Goal: Transaction & Acquisition: Purchase product/service

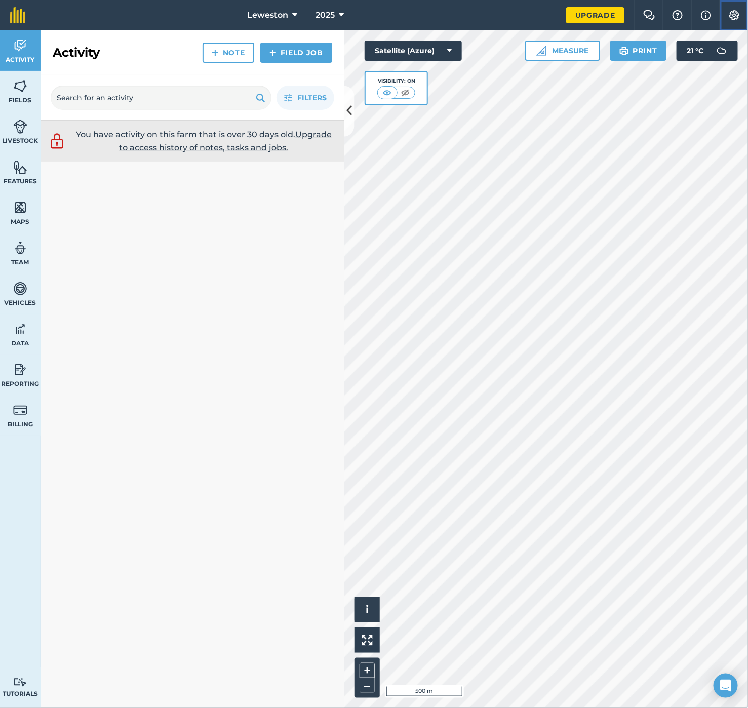
click at [734, 12] on img at bounding box center [734, 15] width 12 height 10
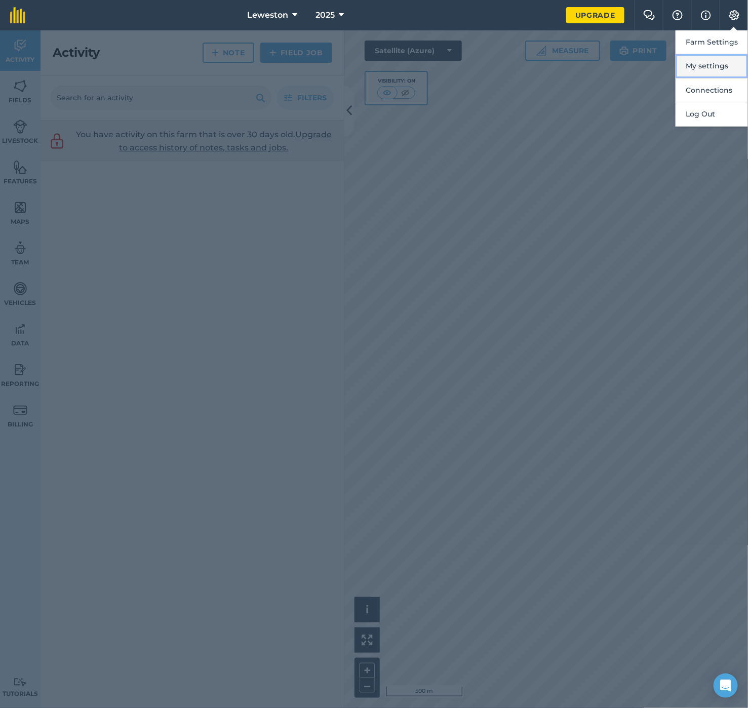
click at [716, 64] on button "My settings" at bounding box center [711, 66] width 72 height 24
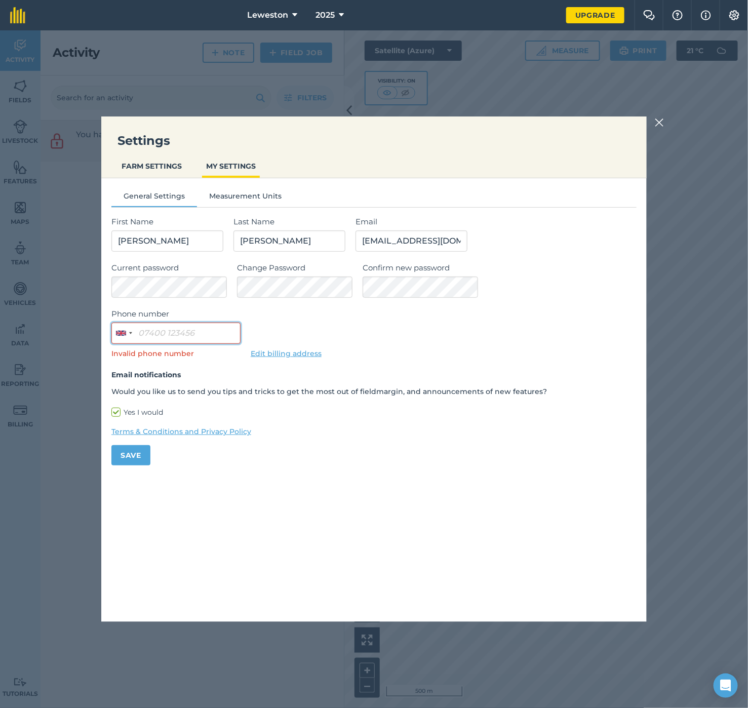
click at [187, 335] on input "Phone number" at bounding box center [175, 333] width 129 height 21
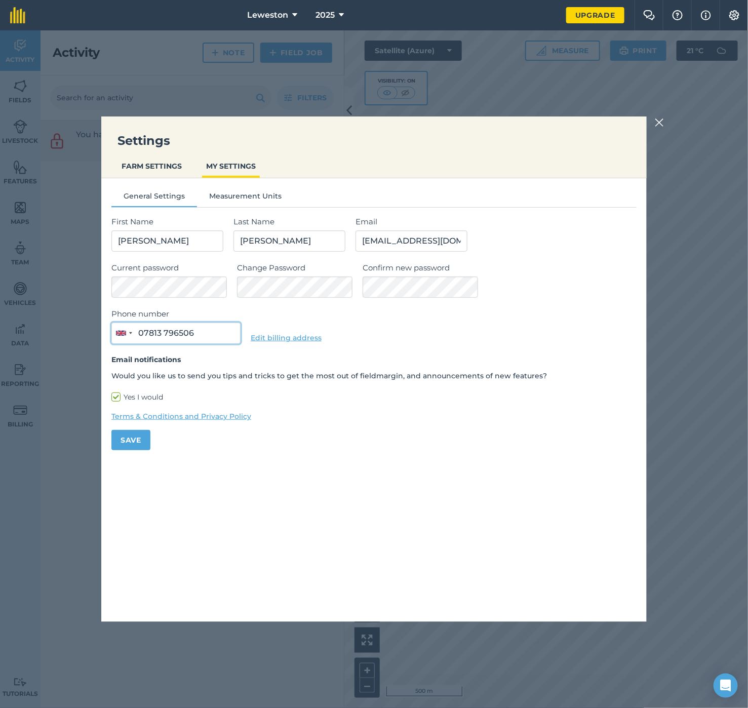
type input "07813 796506"
click at [141, 441] on button "Save" at bounding box center [130, 440] width 39 height 20
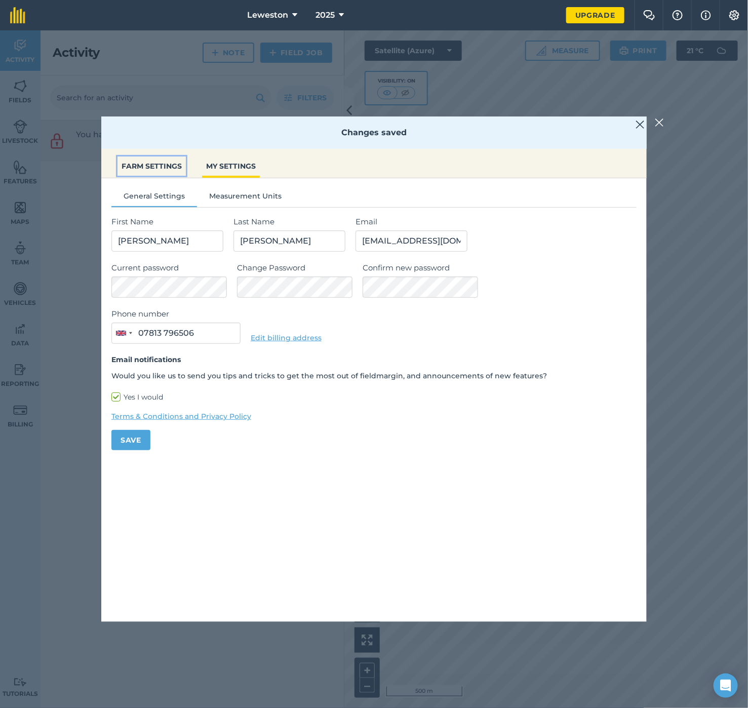
click at [139, 168] on button "FARM SETTINGS" at bounding box center [151, 165] width 68 height 19
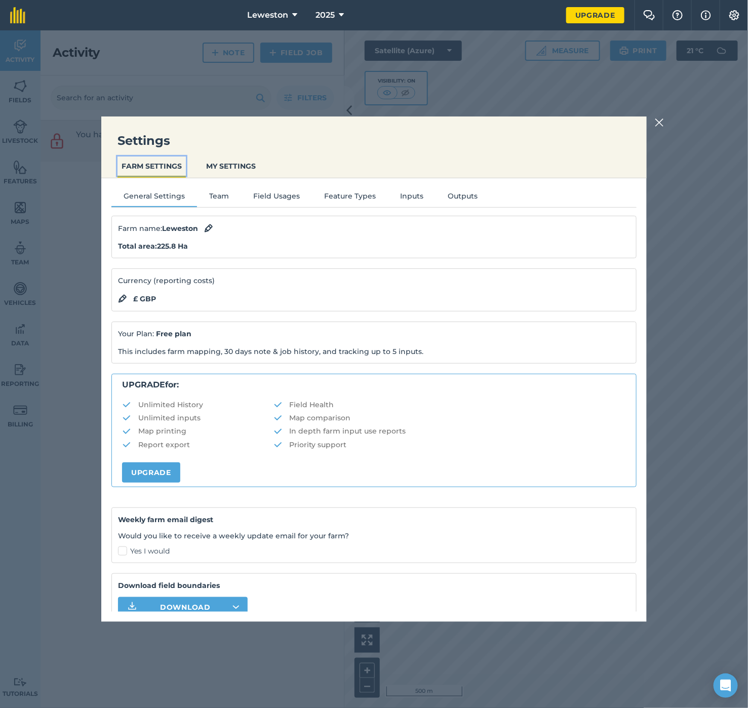
scroll to position [44, 0]
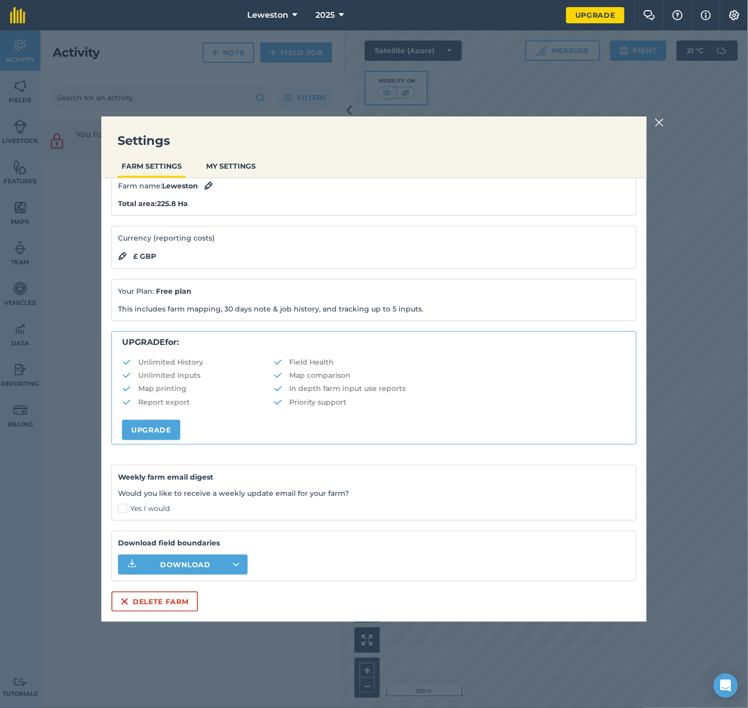
click at [663, 119] on img at bounding box center [659, 122] width 9 height 12
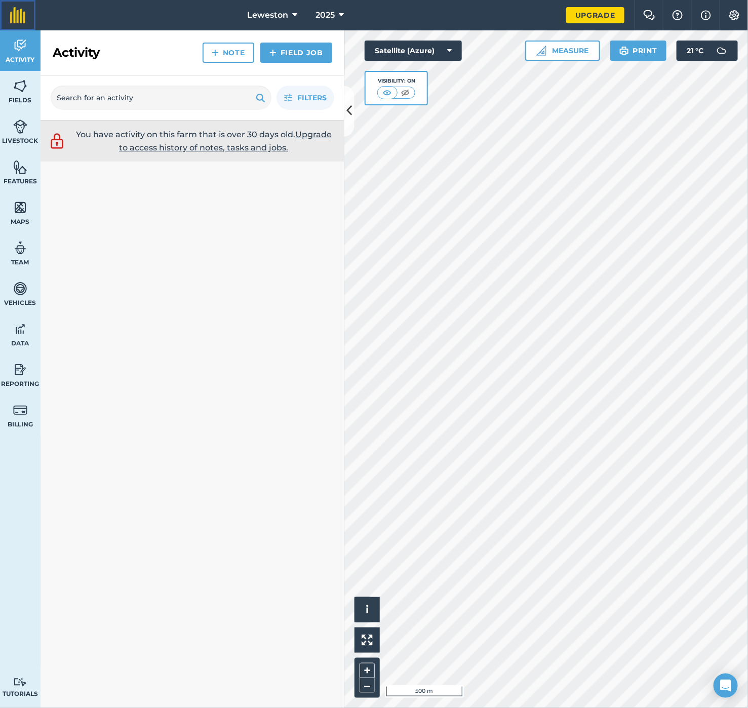
click at [20, 13] on img at bounding box center [17, 15] width 15 height 16
click at [733, 12] on img at bounding box center [734, 15] width 12 height 10
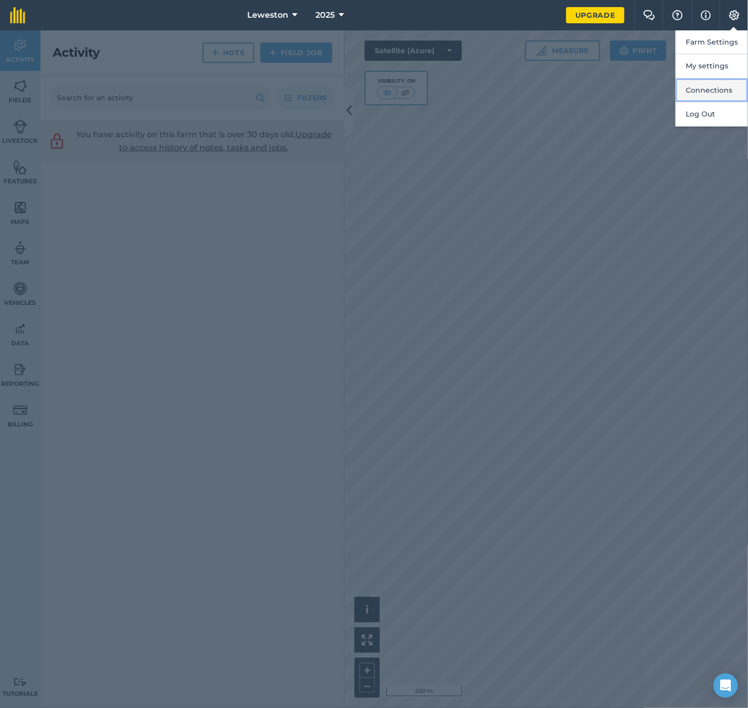
click at [714, 89] on button "Connections" at bounding box center [711, 90] width 72 height 24
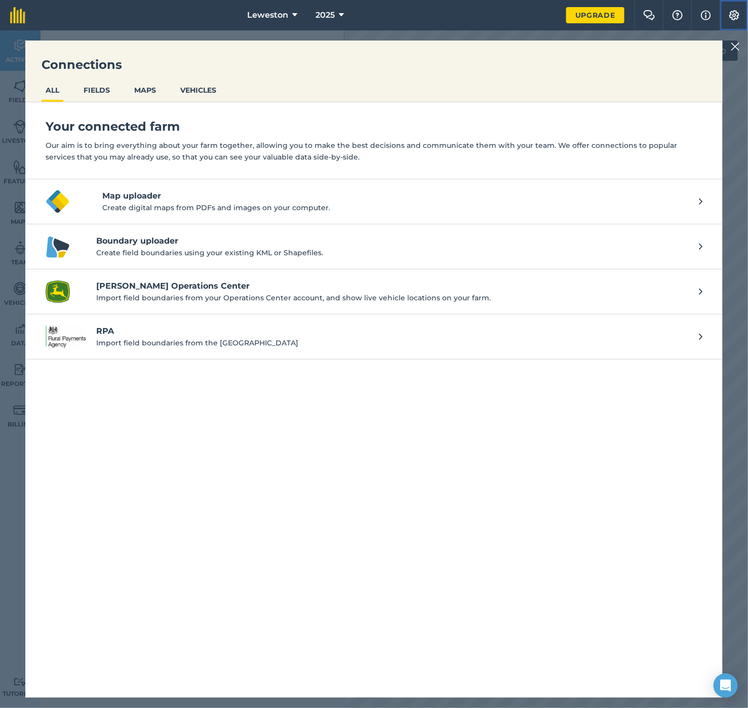
click at [734, 10] on img at bounding box center [734, 15] width 12 height 10
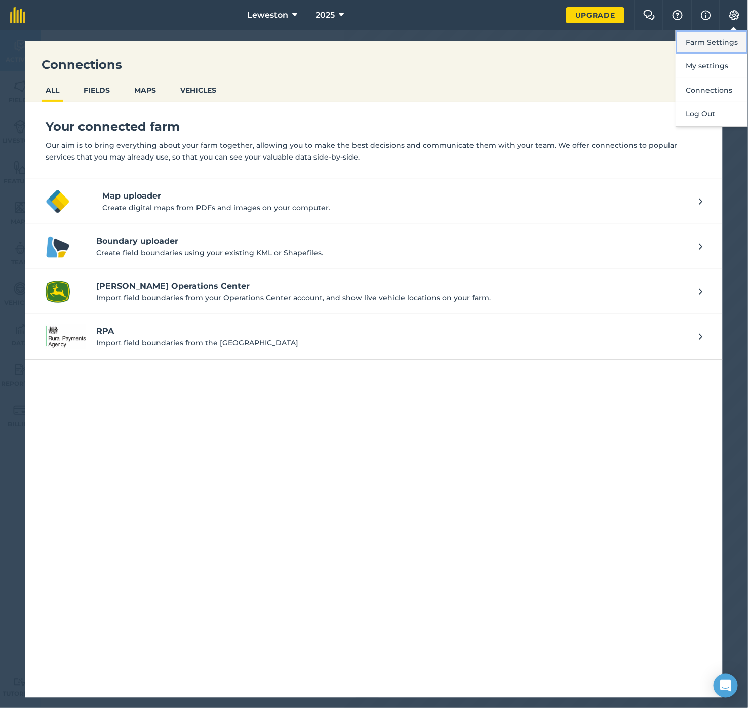
click at [728, 42] on button "Farm Settings" at bounding box center [711, 42] width 72 height 24
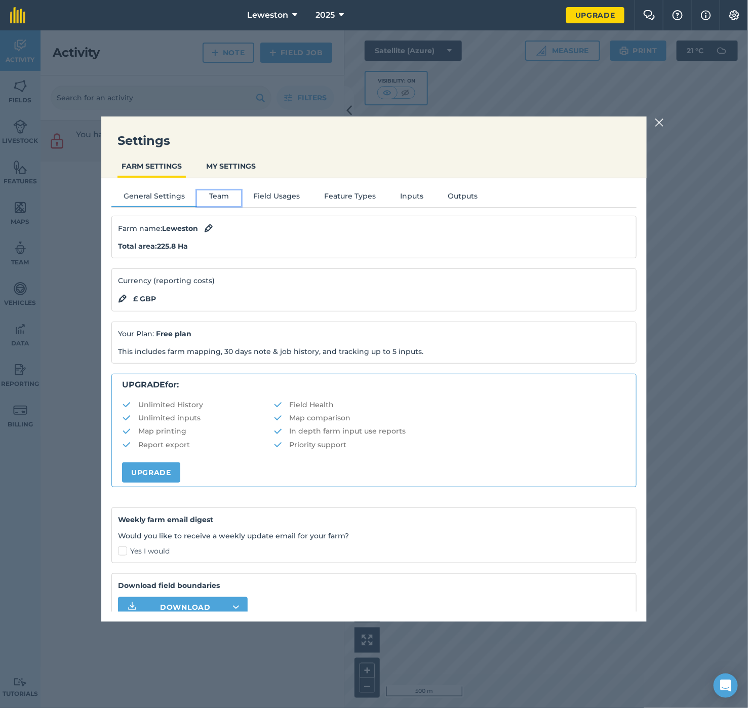
click at [221, 193] on button "Team" at bounding box center [219, 197] width 44 height 15
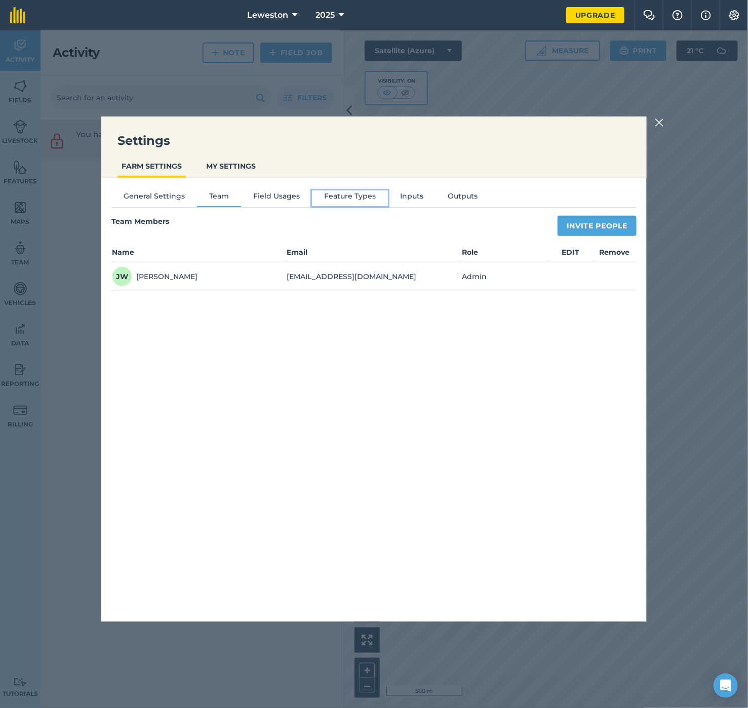
click at [358, 192] on button "Feature Types" at bounding box center [350, 197] width 76 height 15
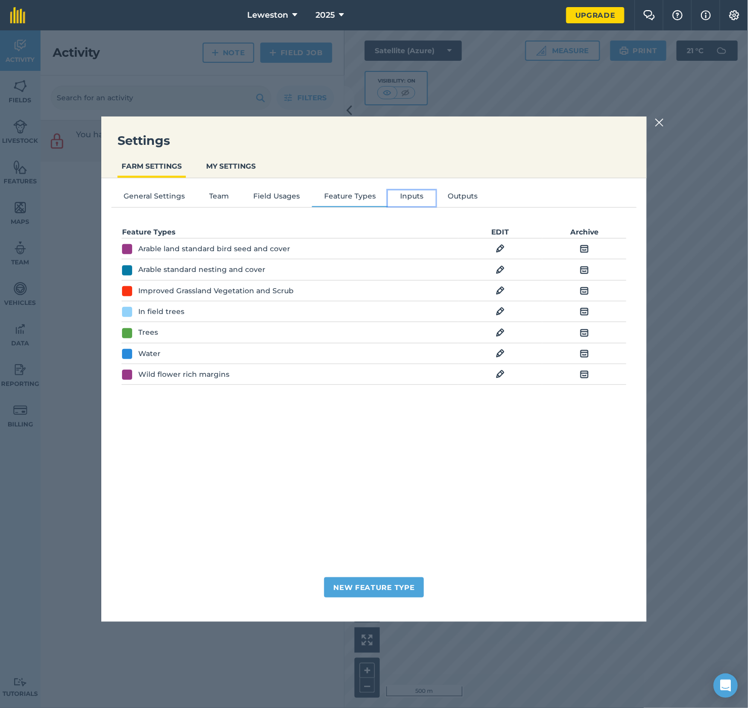
click at [402, 192] on button "Inputs" at bounding box center [412, 197] width 48 height 15
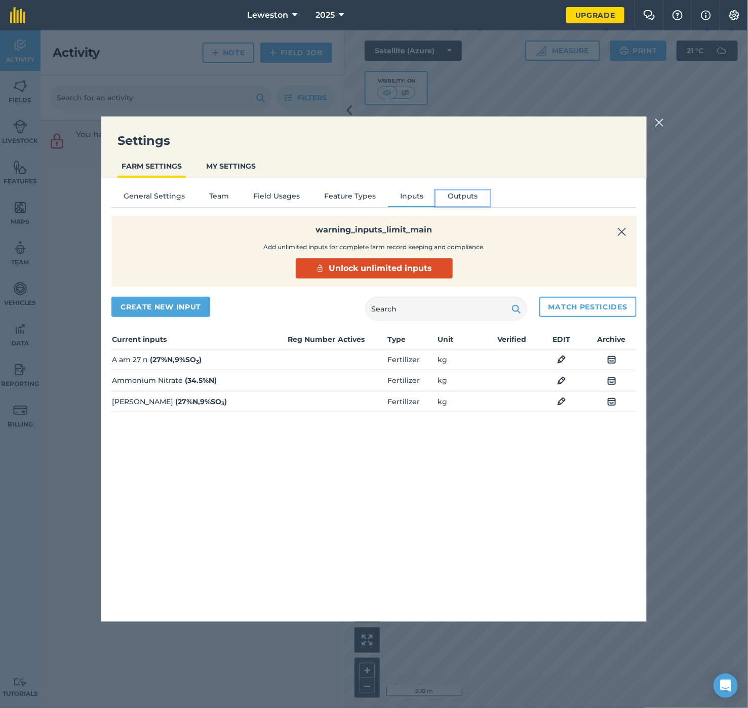
click at [465, 193] on button "Outputs" at bounding box center [462, 197] width 54 height 15
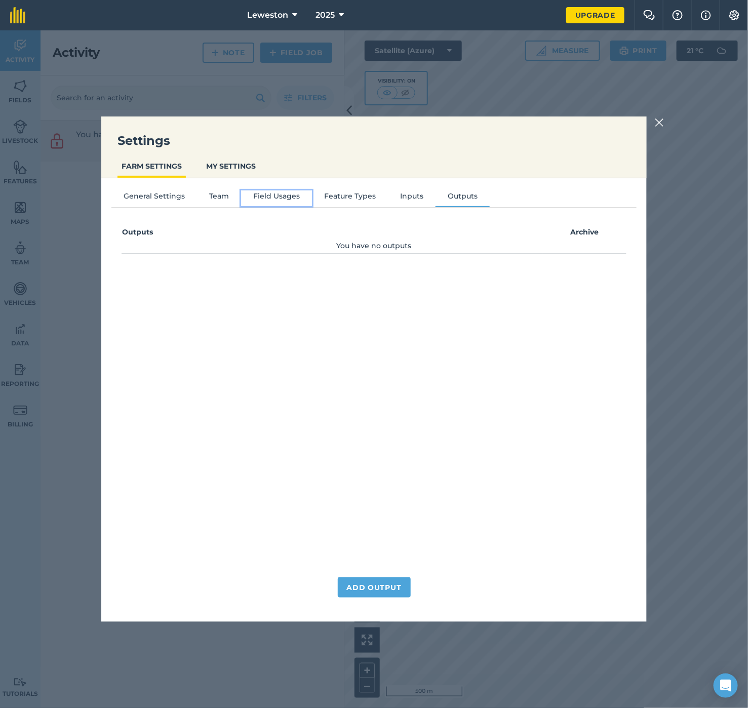
click at [278, 196] on button "Field Usages" at bounding box center [276, 197] width 71 height 15
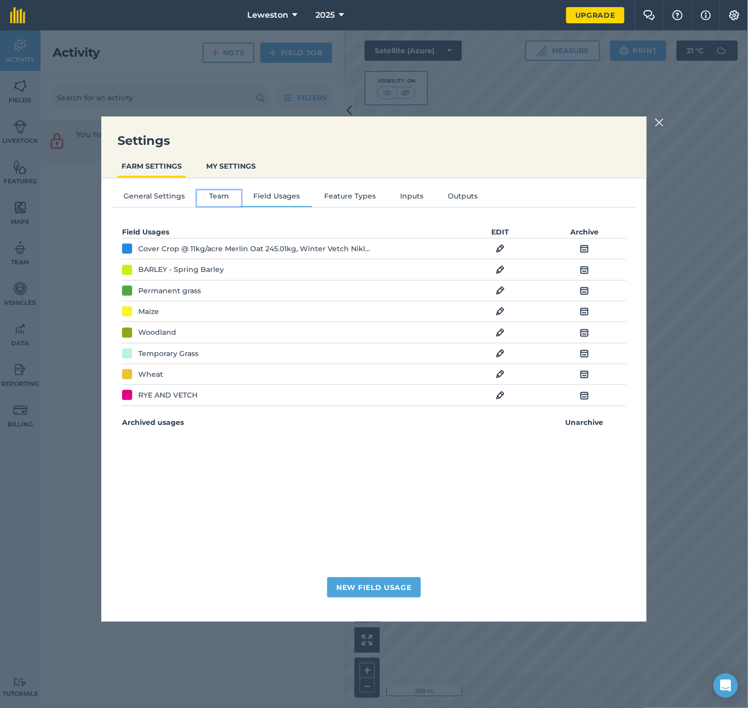
click at [216, 196] on button "Team" at bounding box center [219, 197] width 44 height 15
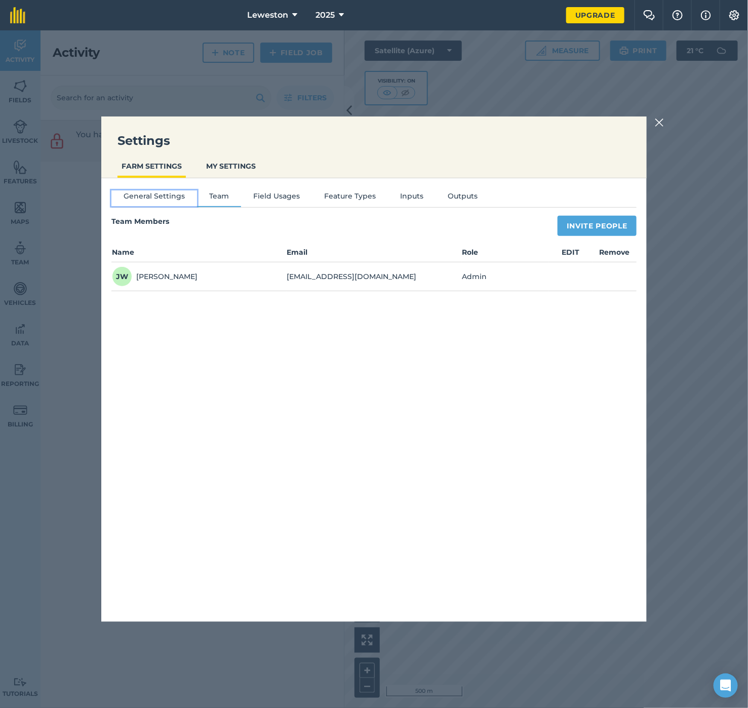
click at [157, 199] on button "General Settings" at bounding box center [154, 197] width 86 height 15
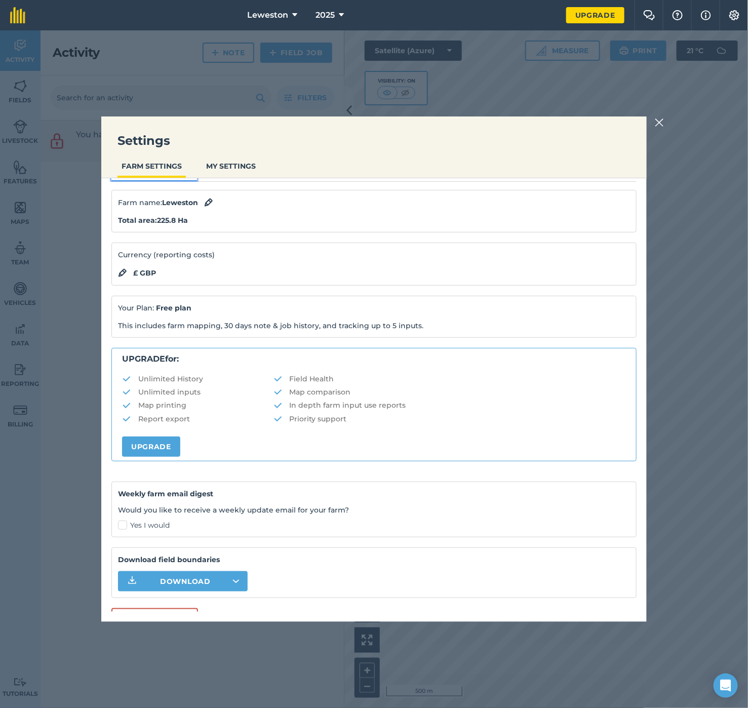
scroll to position [44, 0]
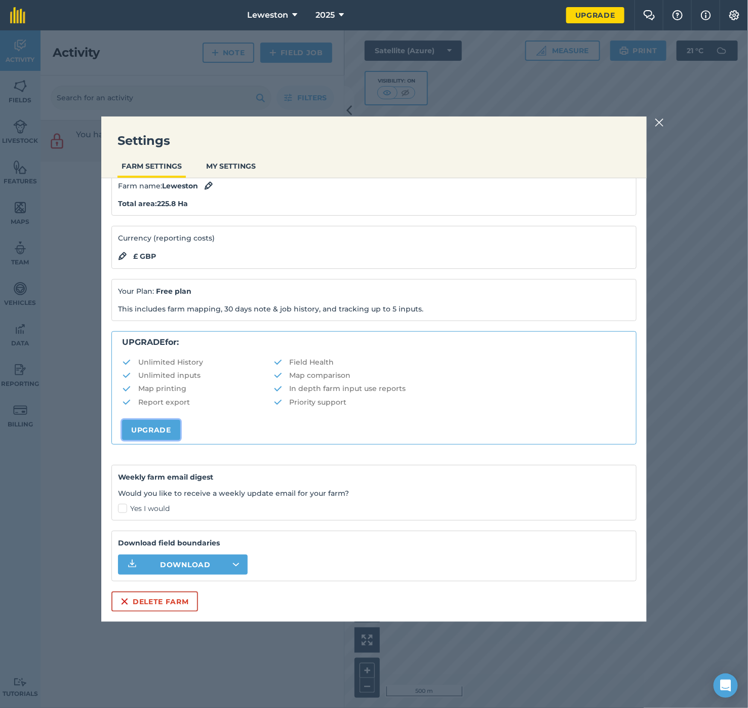
click at [160, 433] on link "Upgrade" at bounding box center [151, 430] width 58 height 20
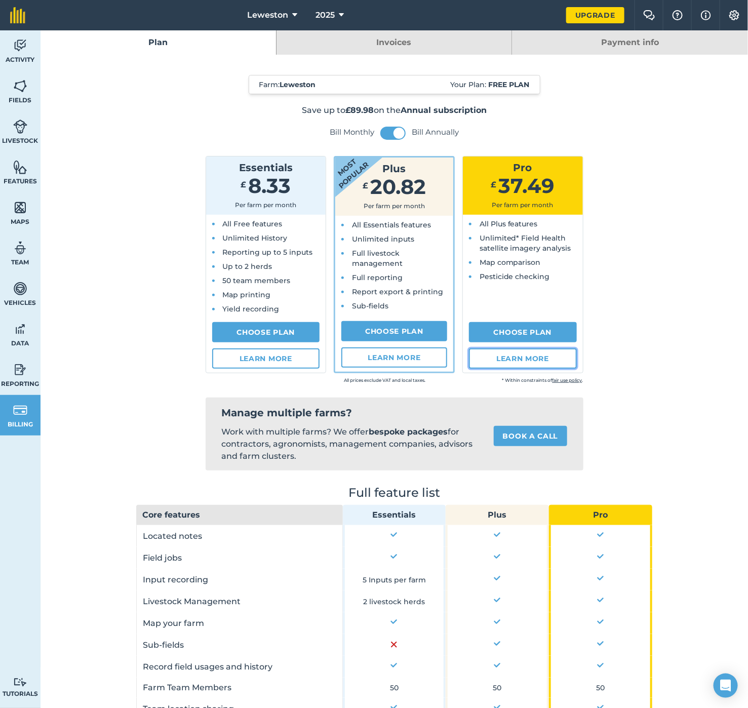
click at [500, 356] on link "Learn more" at bounding box center [523, 358] width 108 height 20
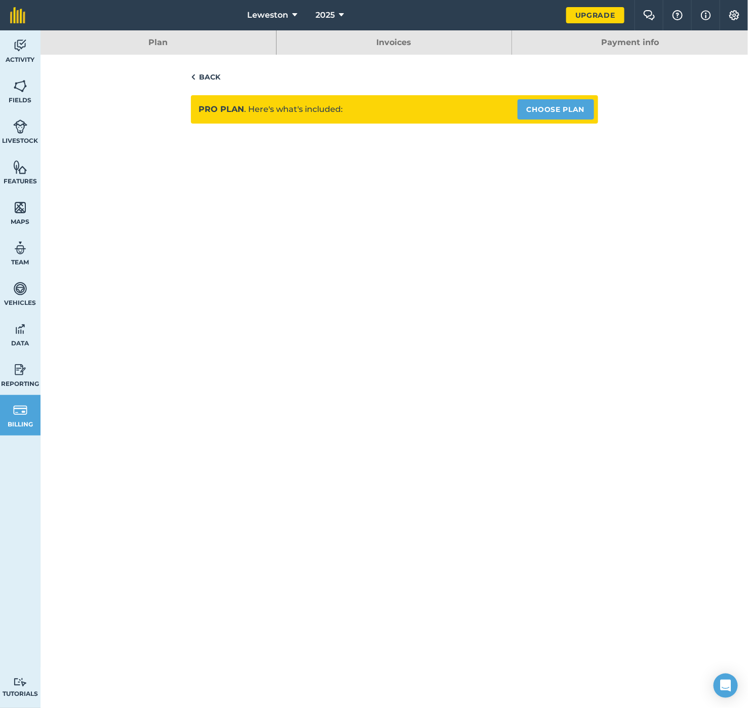
click at [204, 76] on link "Back" at bounding box center [394, 77] width 407 height 12
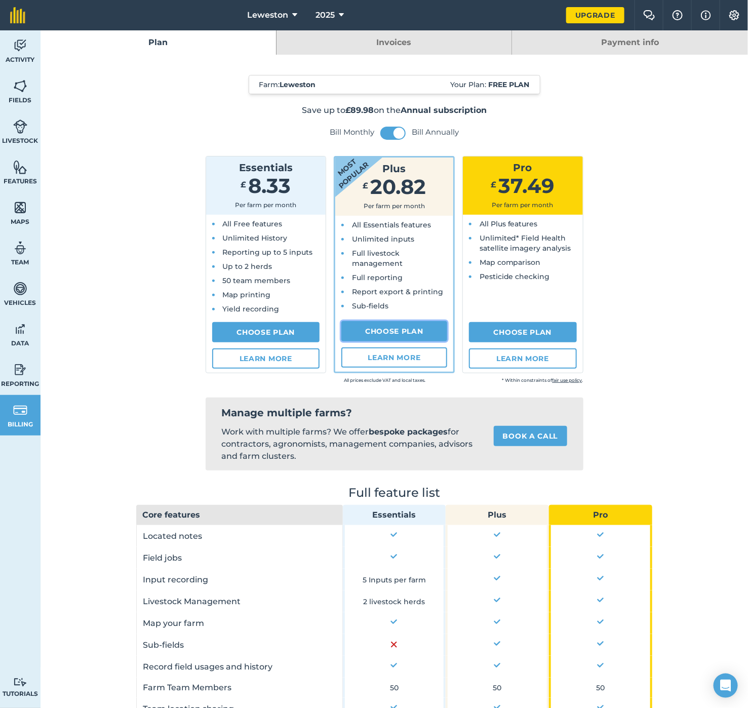
click at [416, 331] on link "Choose Plan" at bounding box center [394, 331] width 106 height 20
select select "9220acf7-288c-4cbd-b74c-53c24f79aa56"
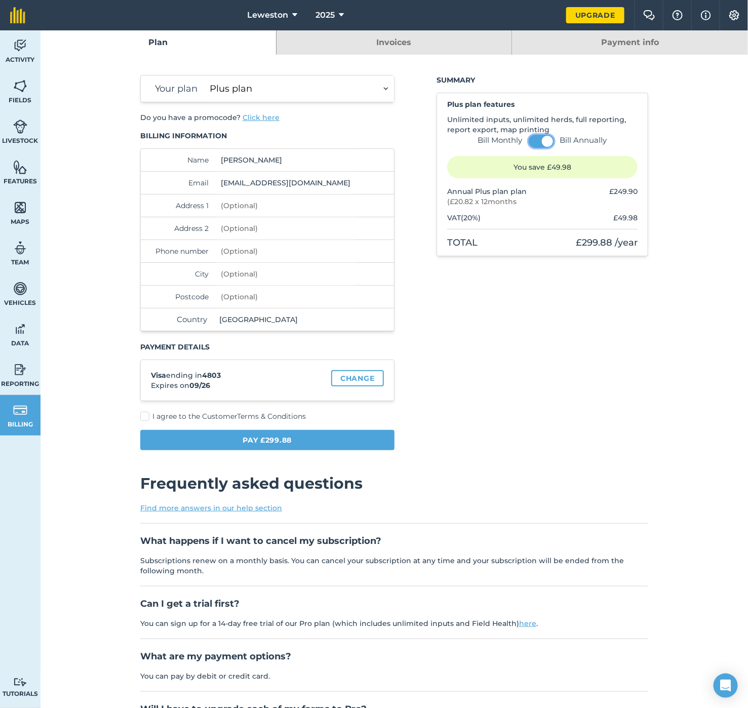
click at [529, 143] on button at bounding box center [541, 141] width 25 height 13
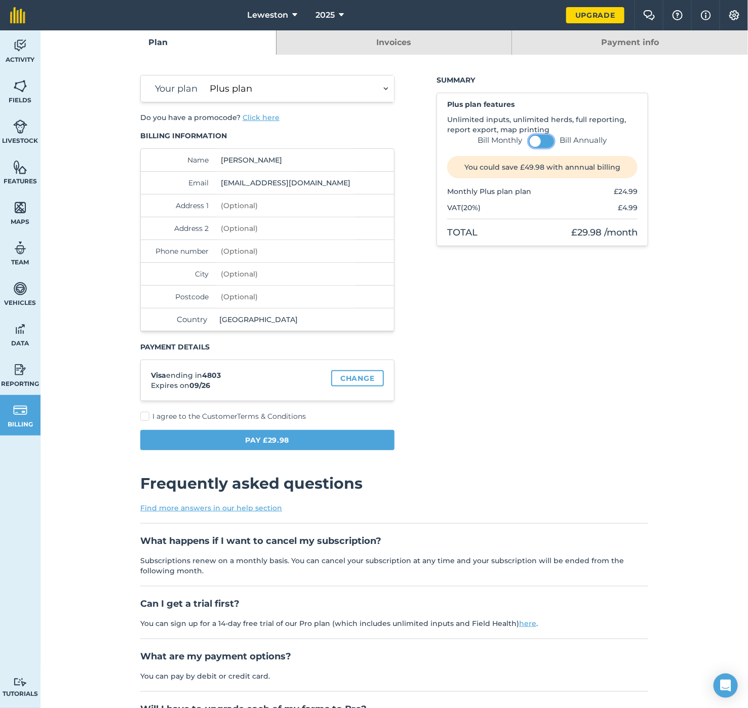
click at [540, 142] on button at bounding box center [541, 141] width 25 height 13
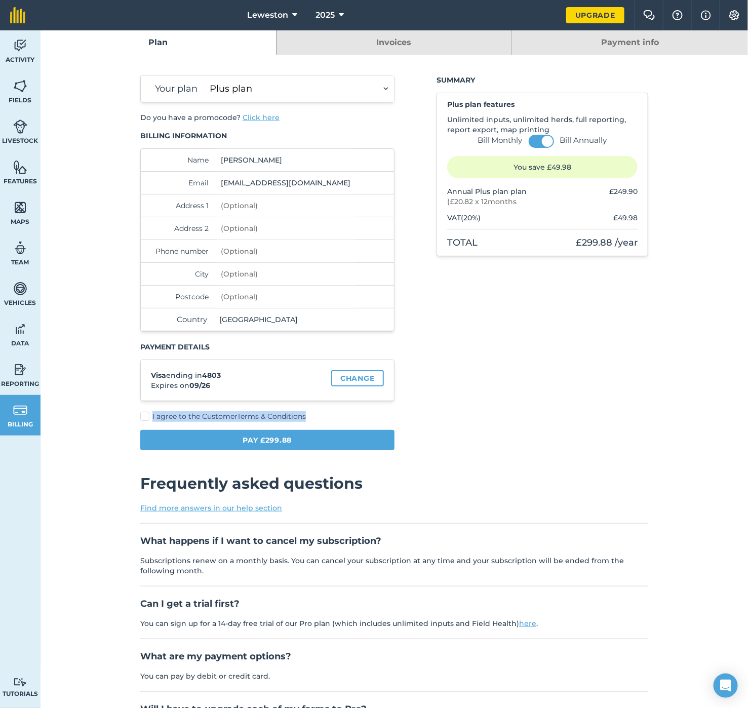
click at [145, 418] on label "I agree to the Customer Terms & Conditions" at bounding box center [267, 416] width 254 height 11
click at [140, 418] on label "I agree to the Customer Terms & Conditions" at bounding box center [267, 416] width 254 height 11
click at [140, 418] on input "I agree to the Customer Terms & Conditions" at bounding box center [143, 414] width 7 height 7
checkbox input "true"
click at [252, 213] on input "Address 1" at bounding box center [286, 205] width 138 height 22
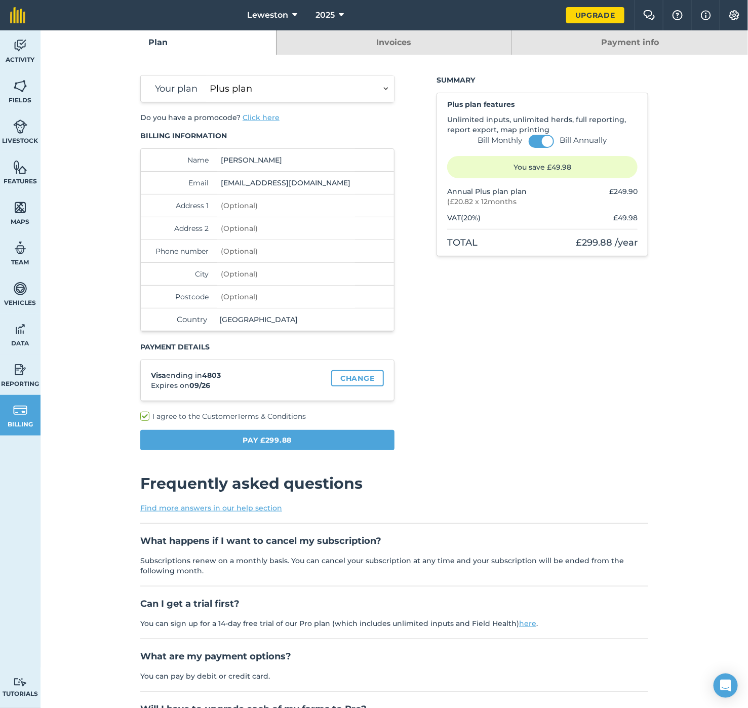
type input "Leweston Farm"
type input "Longburton"
type input "07818037257"
type input "SHERBORNE"
type input "DT9 5NU"
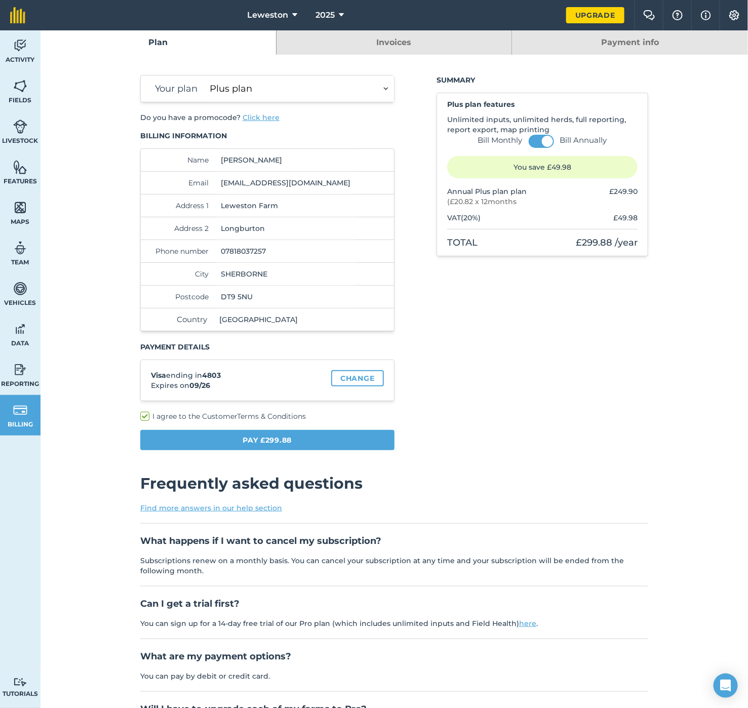
click at [380, 350] on h3 "Payment details" at bounding box center [267, 347] width 254 height 10
click at [310, 444] on button "Pay £299.88" at bounding box center [267, 440] width 254 height 20
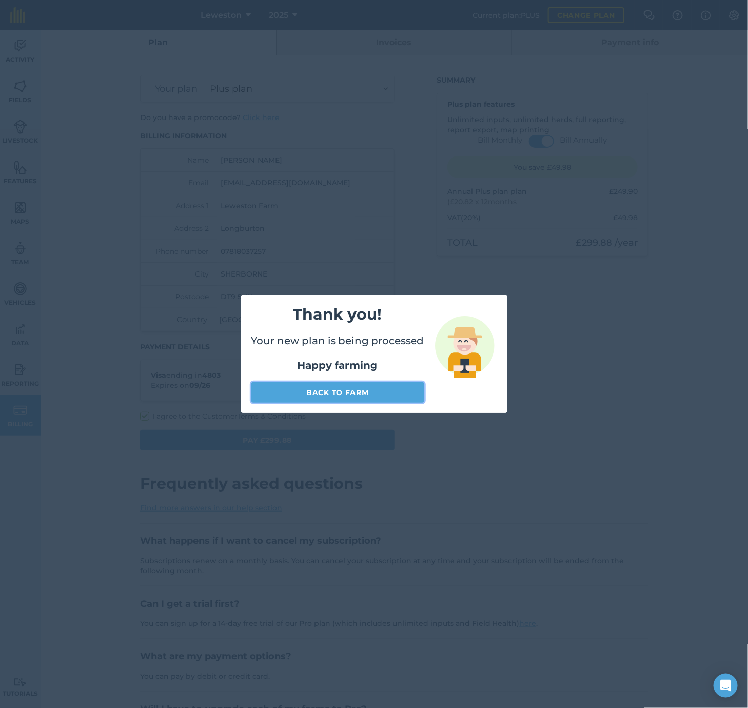
click at [327, 395] on link "Back to farm" at bounding box center [337, 392] width 173 height 20
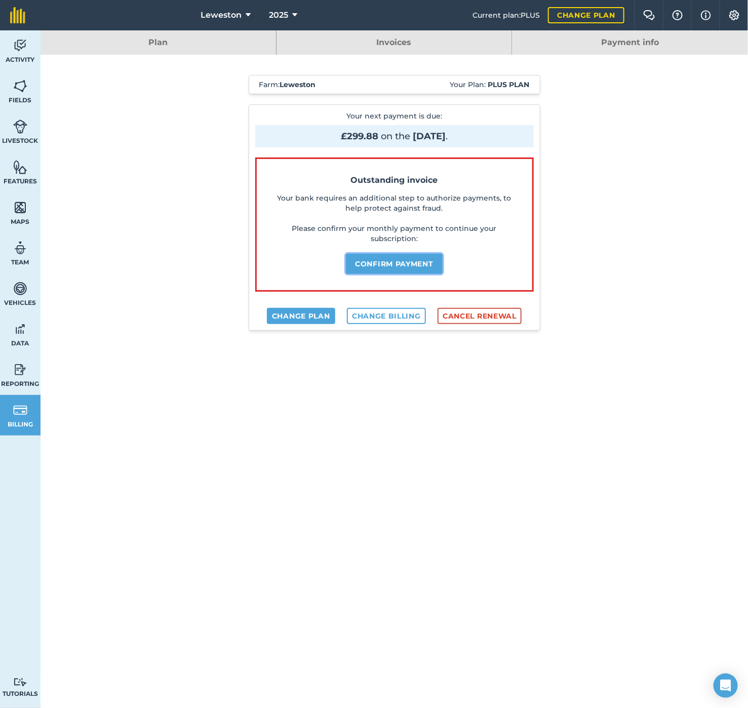
click at [377, 266] on button "Confirm payment" at bounding box center [394, 264] width 97 height 20
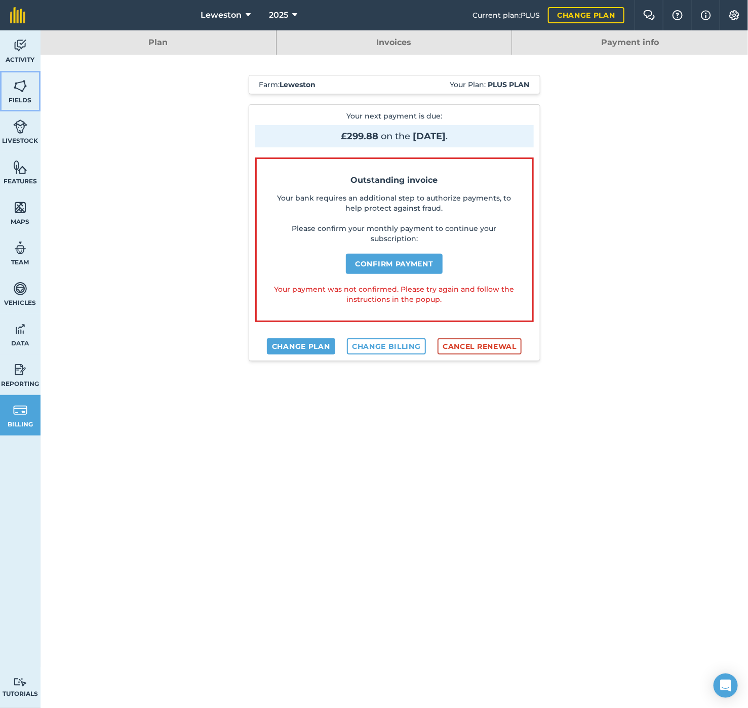
click at [24, 93] on link "Fields" at bounding box center [20, 91] width 41 height 41
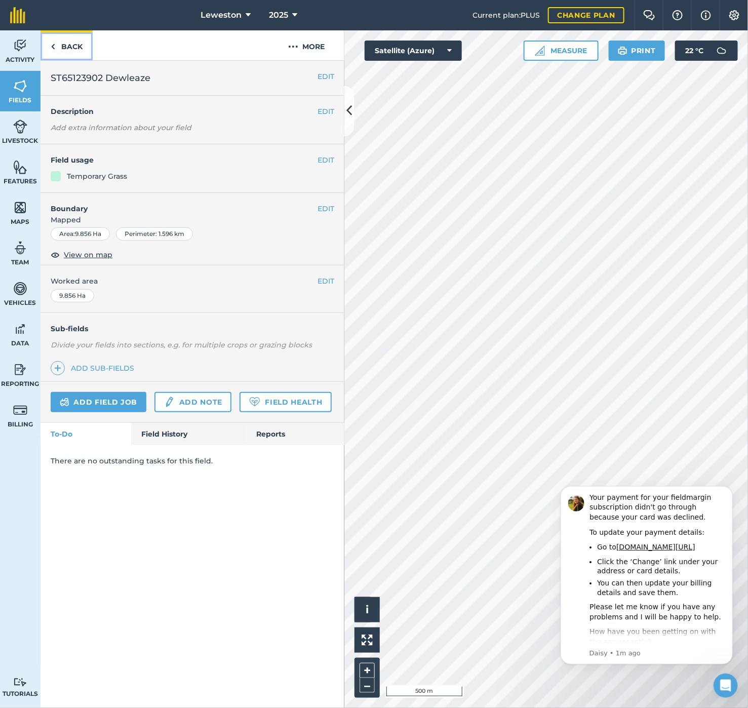
click at [79, 48] on link "Back" at bounding box center [67, 45] width 52 height 30
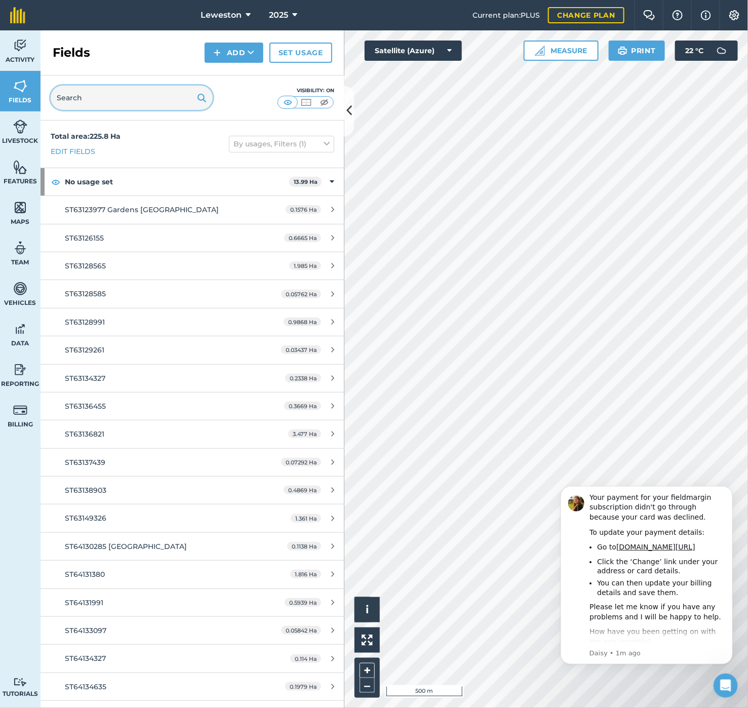
click at [106, 108] on input "text" at bounding box center [132, 98] width 162 height 24
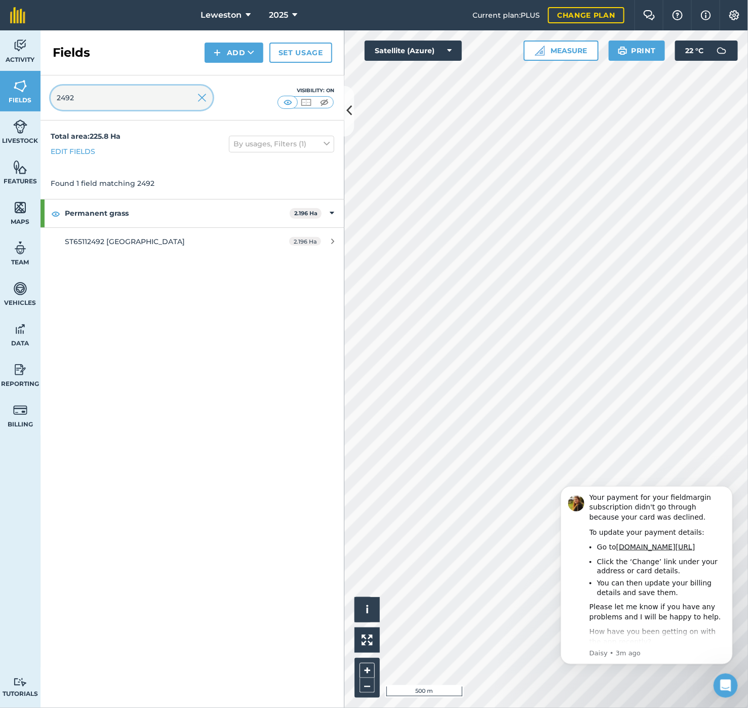
click at [113, 96] on input "2492" at bounding box center [132, 98] width 162 height 24
type input "2"
drag, startPoint x: 102, startPoint y: 96, endPoint x: 34, endPoint y: 99, distance: 67.9
click at [34, 99] on div "Activity Fields Livestock Features Maps Team Vehicles Data Reporting Billing Tu…" at bounding box center [374, 368] width 748 height 677
type input "4863"
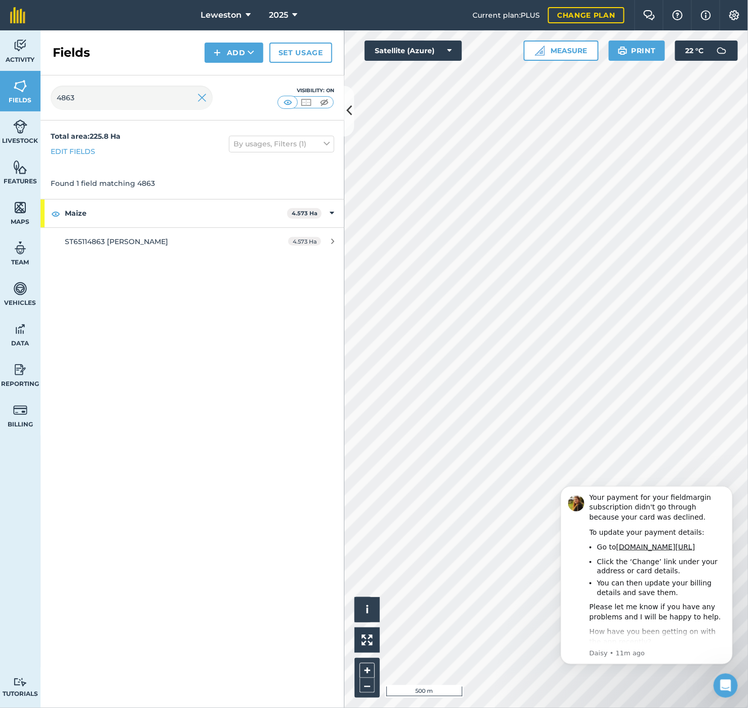
click at [49, 82] on div "4863 Visibility: On" at bounding box center [193, 97] width 304 height 45
click at [548, 52] on button "Measure" at bounding box center [561, 51] width 75 height 20
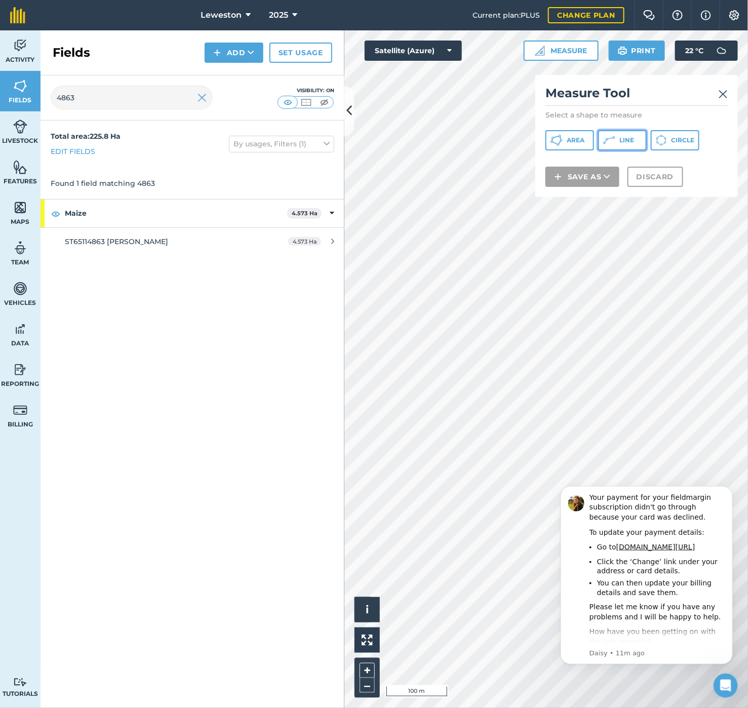
click at [620, 139] on span "Line" at bounding box center [626, 140] width 15 height 8
click at [644, 189] on button "Discard" at bounding box center [655, 190] width 56 height 20
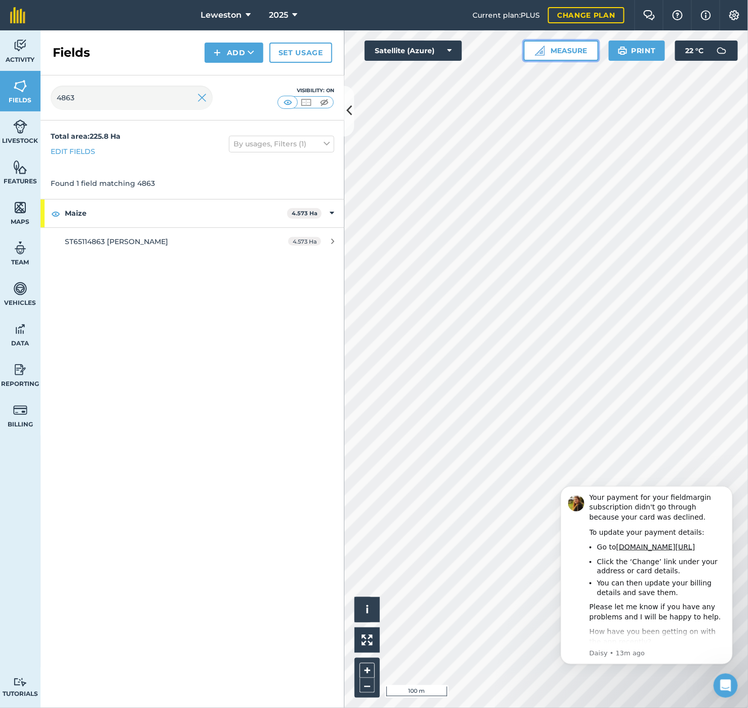
click at [559, 47] on button "Measure" at bounding box center [561, 51] width 75 height 20
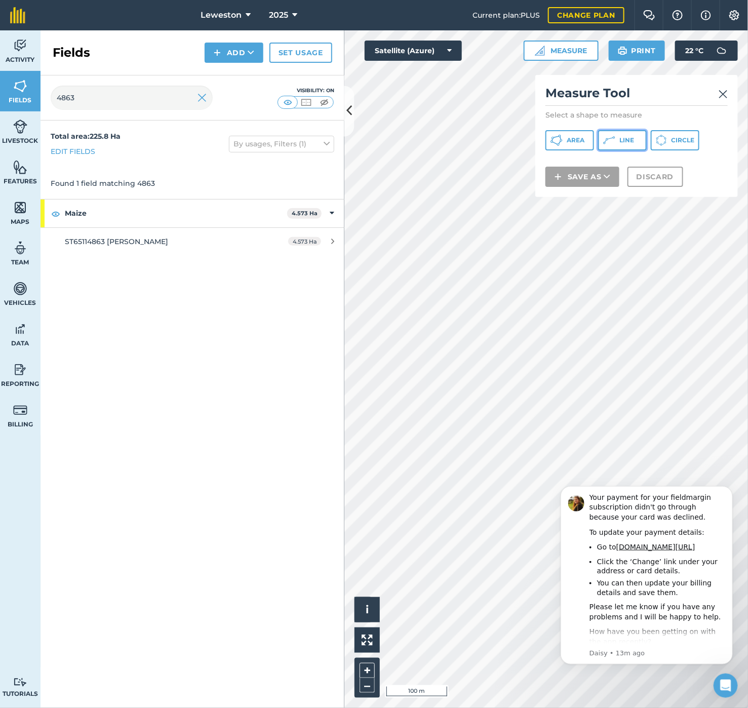
click at [563, 144] on icon at bounding box center [556, 140] width 12 height 12
click at [649, 184] on button "Discard" at bounding box center [655, 190] width 56 height 20
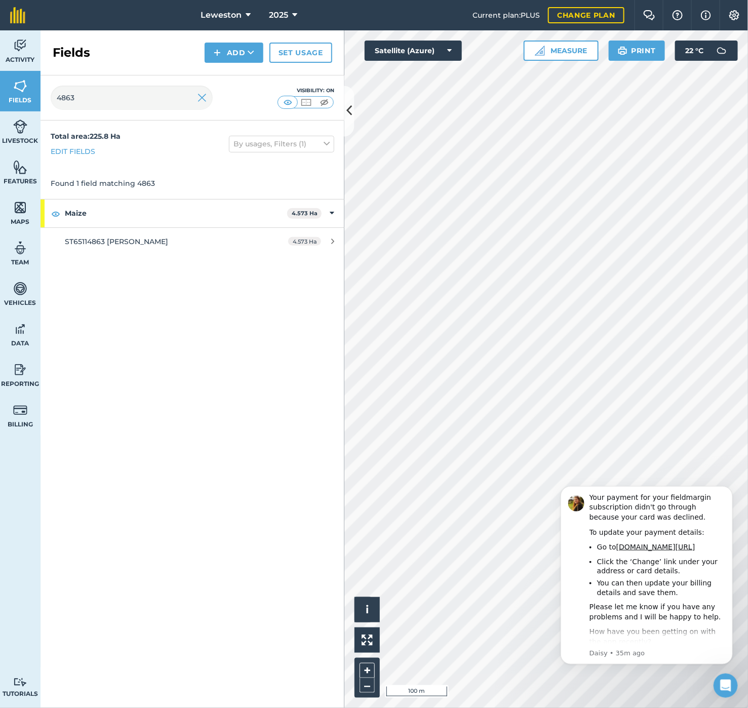
click at [321, 368] on div "Activity Fields Livestock Features Maps Team Vehicles Data Reporting Billing Tu…" at bounding box center [374, 368] width 748 height 677
click at [551, 49] on button "Measure" at bounding box center [561, 51] width 75 height 20
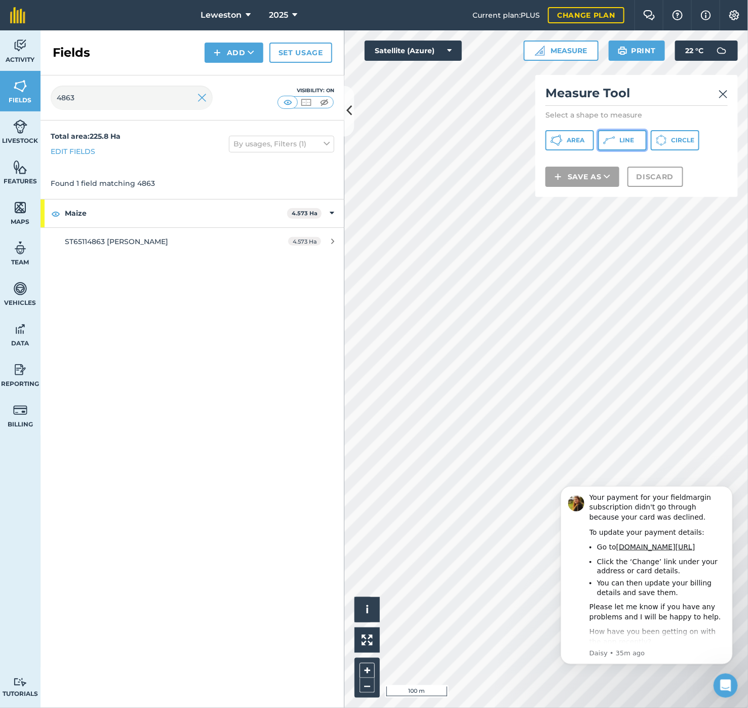
drag, startPoint x: 619, startPoint y: 138, endPoint x: 605, endPoint y: 183, distance: 46.6
click at [618, 139] on button "Line" at bounding box center [622, 140] width 49 height 20
click at [659, 189] on button "Discard" at bounding box center [655, 190] width 56 height 20
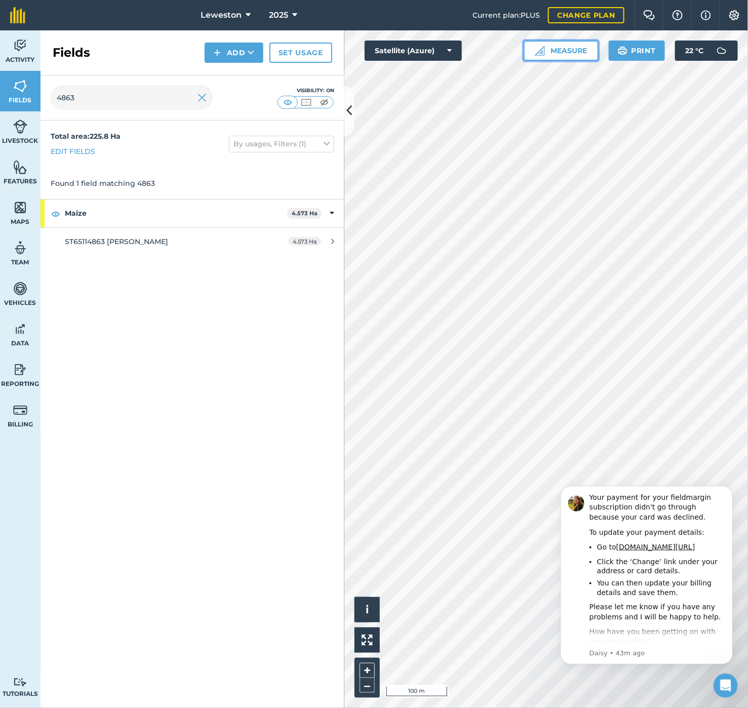
click at [575, 47] on button "Measure" at bounding box center [561, 51] width 75 height 20
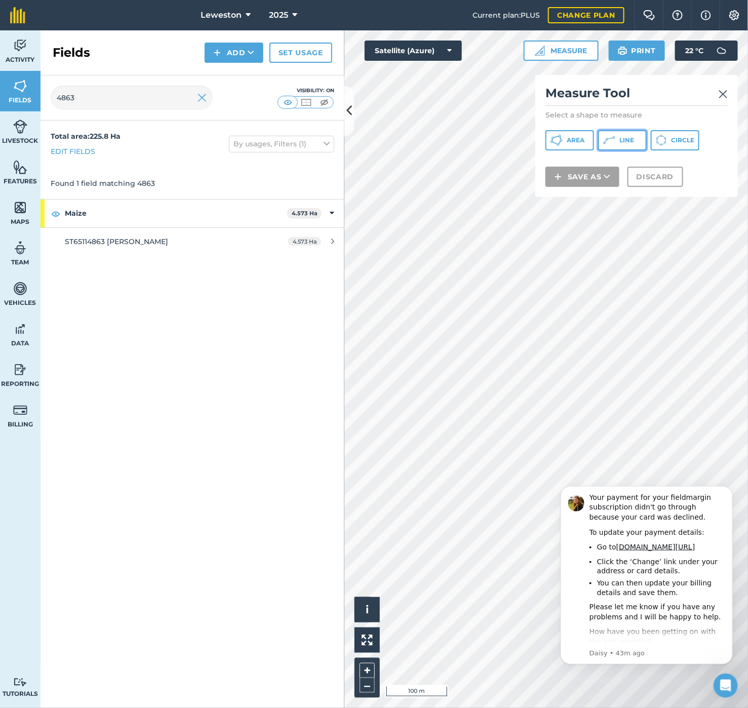
click at [563, 140] on icon at bounding box center [556, 140] width 12 height 12
click at [643, 190] on button "Discard" at bounding box center [655, 190] width 56 height 20
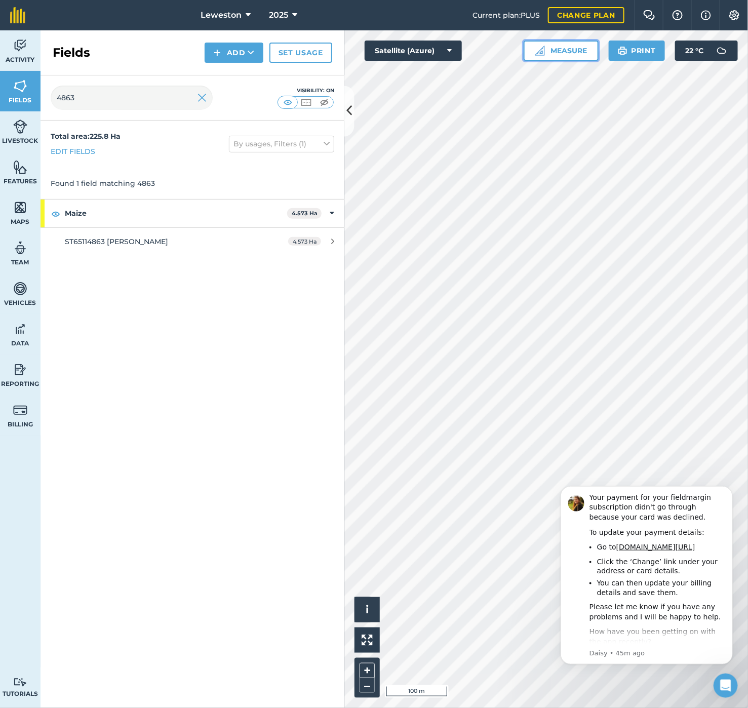
click at [576, 53] on button "Measure" at bounding box center [561, 51] width 75 height 20
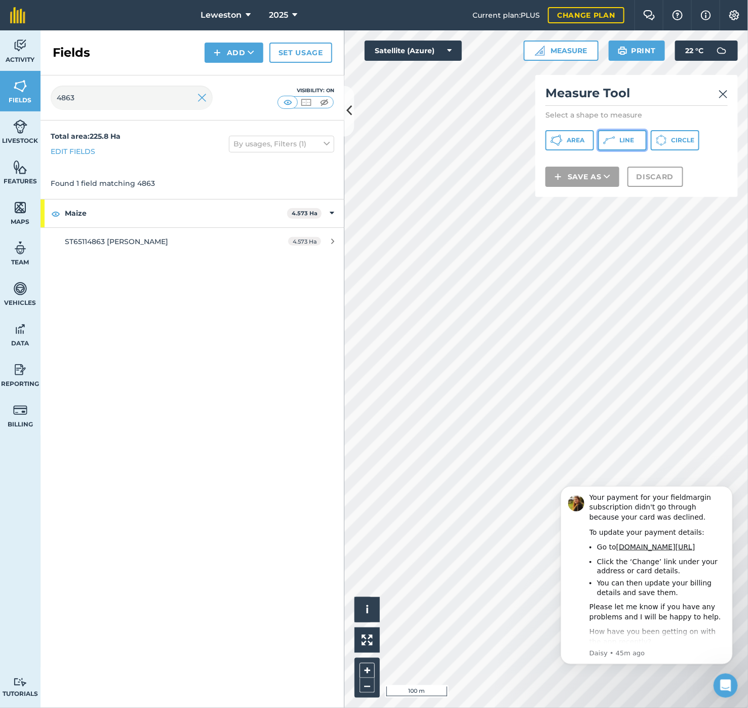
click at [563, 144] on icon at bounding box center [556, 140] width 12 height 12
click at [662, 193] on button "Discard" at bounding box center [655, 190] width 56 height 20
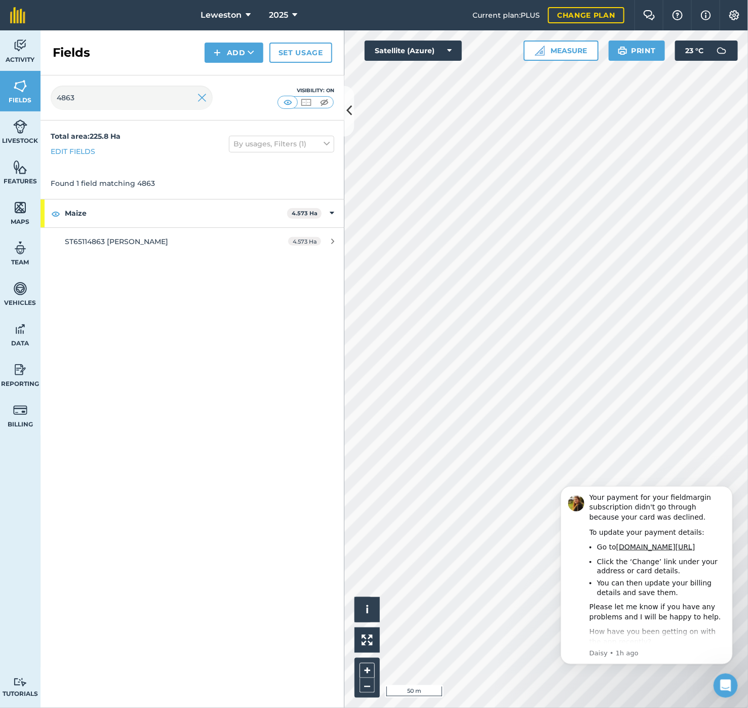
click at [625, 0] on html "Leweston 2025 Current plan : PLUS Change plan Farm Chat Help Info Settings Lewe…" at bounding box center [374, 354] width 748 height 708
click at [601, 50] on div "Click to start drawing i © 2025 TomTom, Microsoft 50 m + – Satellite (Azure) Me…" at bounding box center [546, 368] width 404 height 677
click at [421, 13] on div "Leweston 2025 Current plan : PLUS Change plan Farm Chat Help Info Settings Lewe…" at bounding box center [374, 354] width 748 height 708
click at [418, 28] on div "Leweston 2025 Current plan : PLUS Change plan Farm Chat Help Info Settings Lewe…" at bounding box center [374, 354] width 748 height 708
click at [576, 46] on button "Measure" at bounding box center [561, 51] width 75 height 20
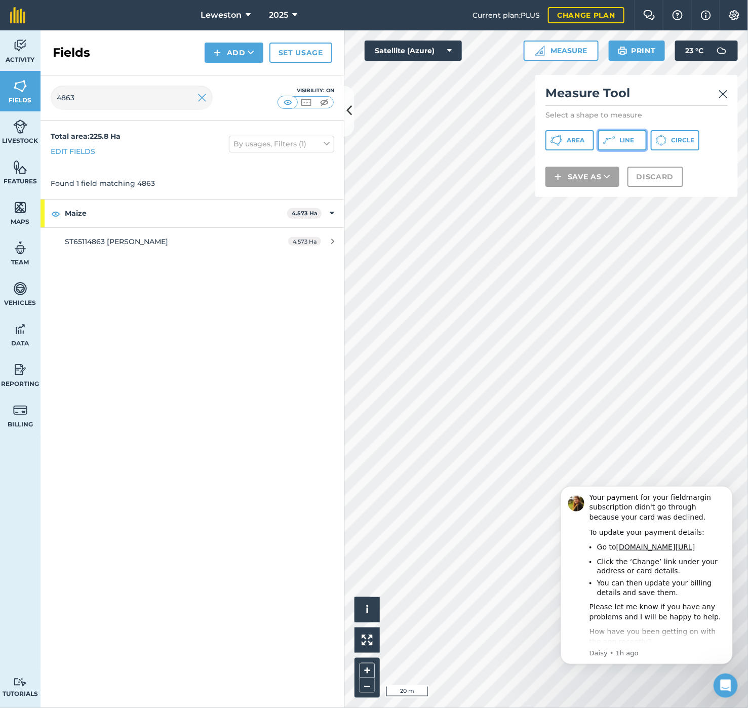
click at [563, 141] on icon at bounding box center [556, 140] width 12 height 12
click at [661, 197] on button "Discard" at bounding box center [655, 190] width 56 height 20
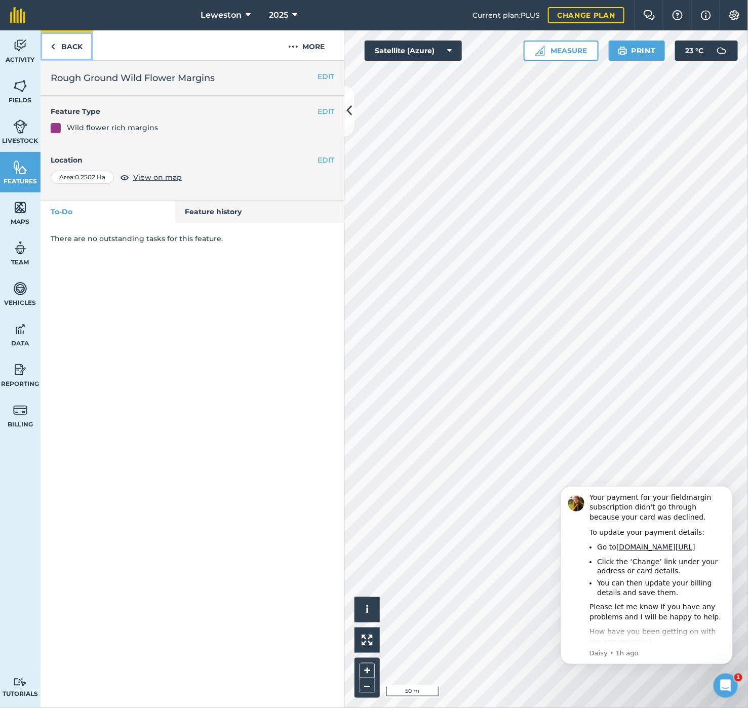
click at [70, 50] on link "Back" at bounding box center [67, 45] width 52 height 30
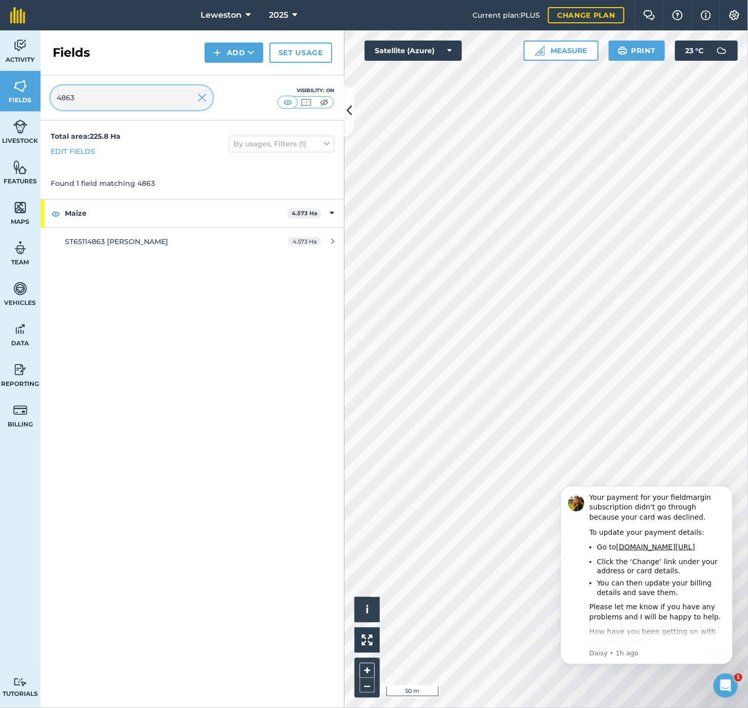
drag, startPoint x: 123, startPoint y: 101, endPoint x: 5, endPoint y: 112, distance: 118.6
click at [5, 112] on div "Activity Fields Livestock Features Maps Team Vehicles Data Reporting Billing Tu…" at bounding box center [374, 368] width 748 height 677
type input "downs"
